Goal: Information Seeking & Learning: Learn about a topic

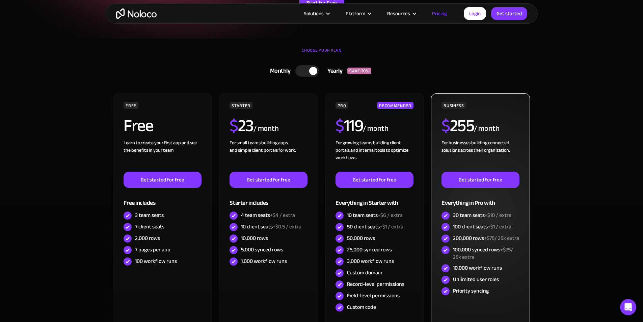
scroll to position [135, 0]
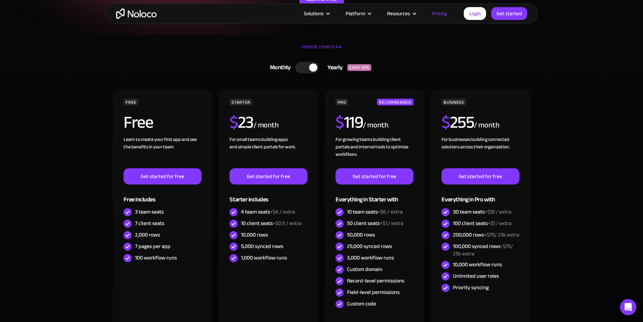
click at [316, 66] on div at bounding box center [313, 67] width 8 height 8
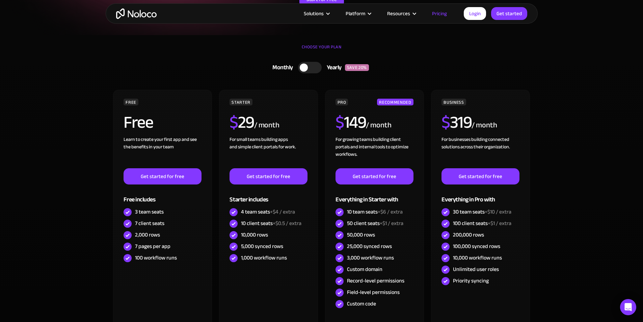
click at [312, 67] on div at bounding box center [310, 67] width 24 height 11
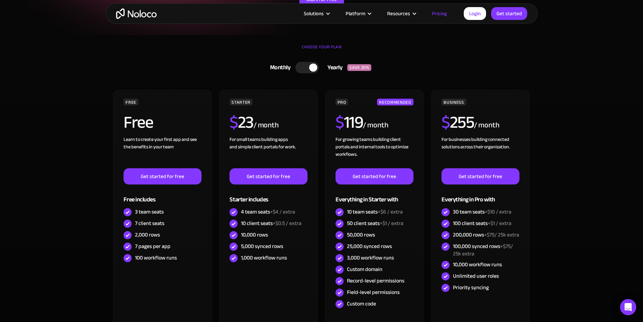
click at [314, 73] on div at bounding box center [307, 67] width 24 height 11
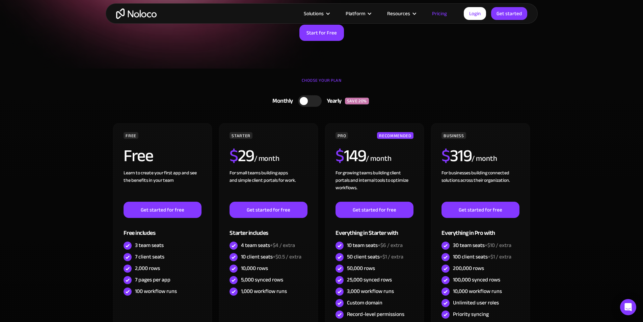
scroll to position [0, 0]
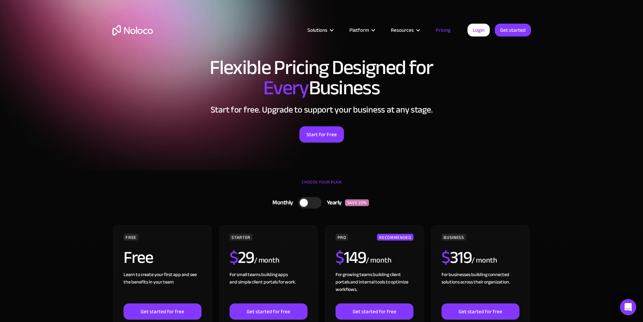
click at [143, 28] on img "home" at bounding box center [132, 30] width 40 height 10
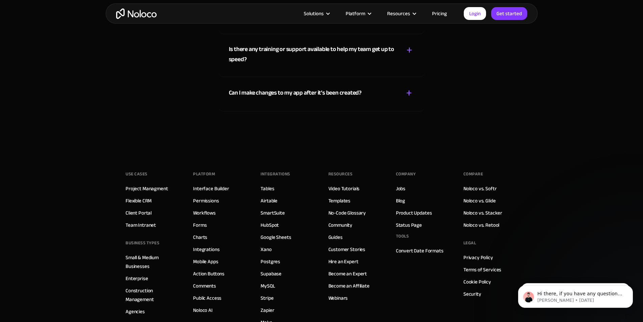
scroll to position [3779, 0]
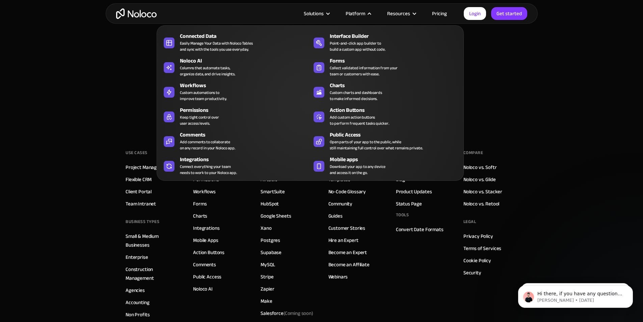
click at [368, 9] on div "Platform" at bounding box center [358, 13] width 42 height 9
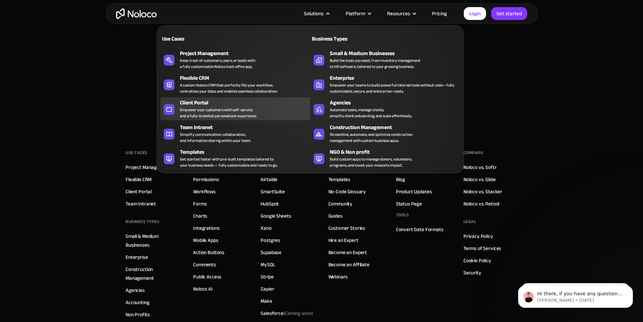
click at [217, 107] on div "Client Portal" at bounding box center [246, 103] width 133 height 8
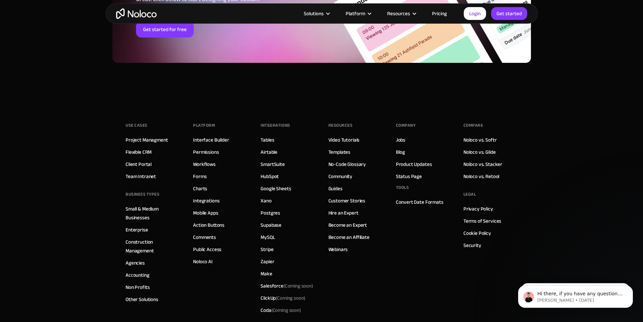
scroll to position [3753, 0]
